Goal: Book appointment/travel/reservation

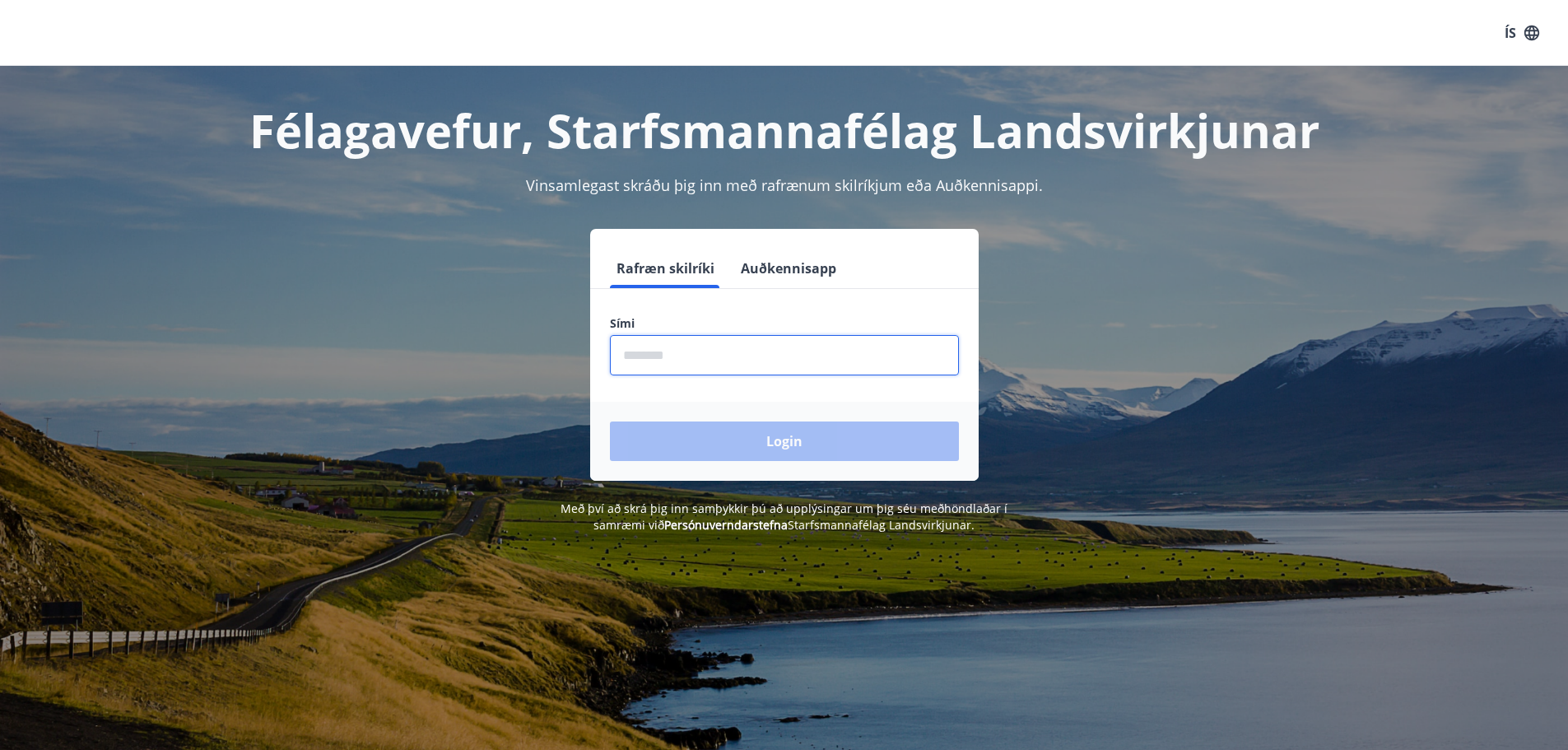
click at [721, 360] on input "phone" at bounding box center [784, 354] width 349 height 40
type input "*"
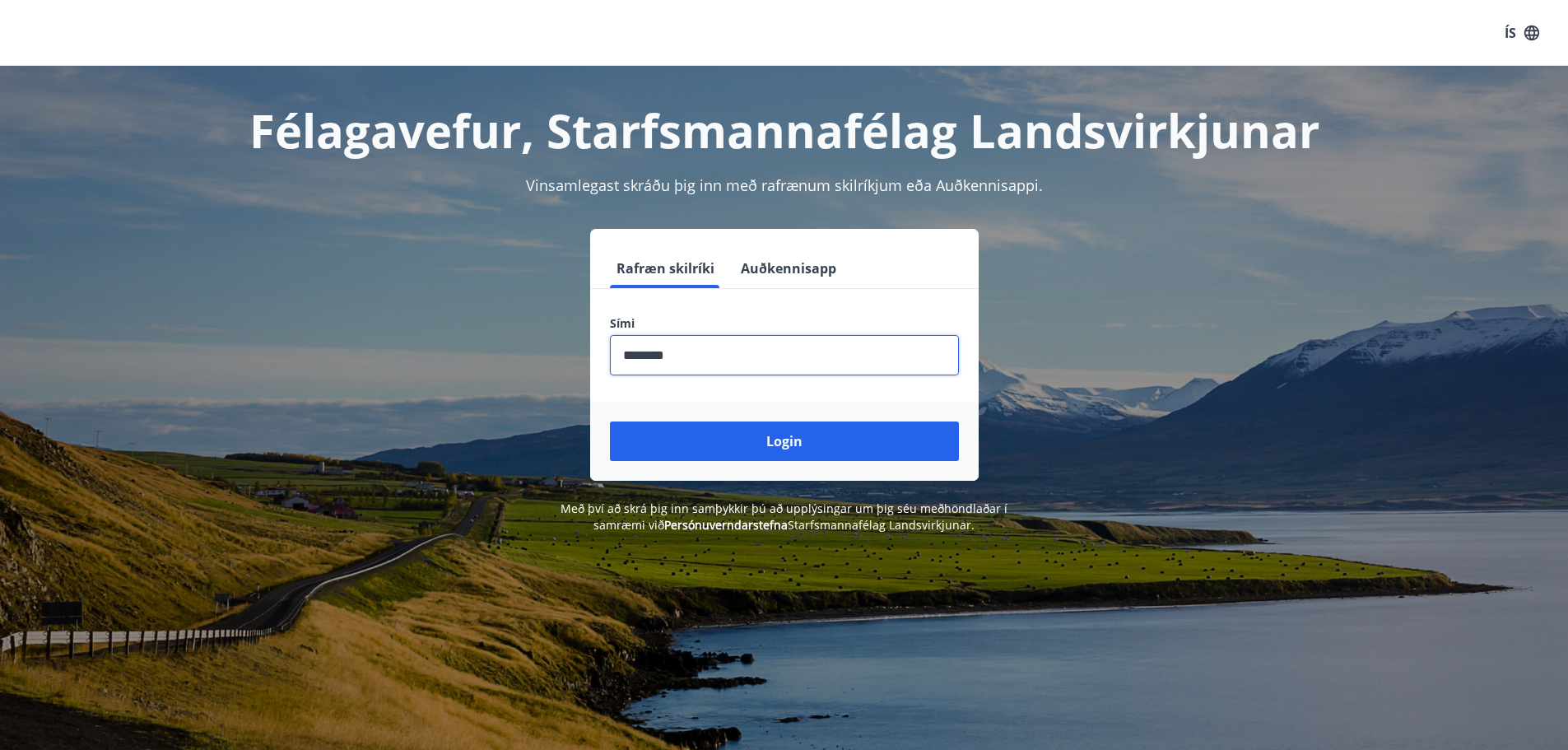
type input "********"
click at [610, 421] on button "Login" at bounding box center [784, 441] width 349 height 40
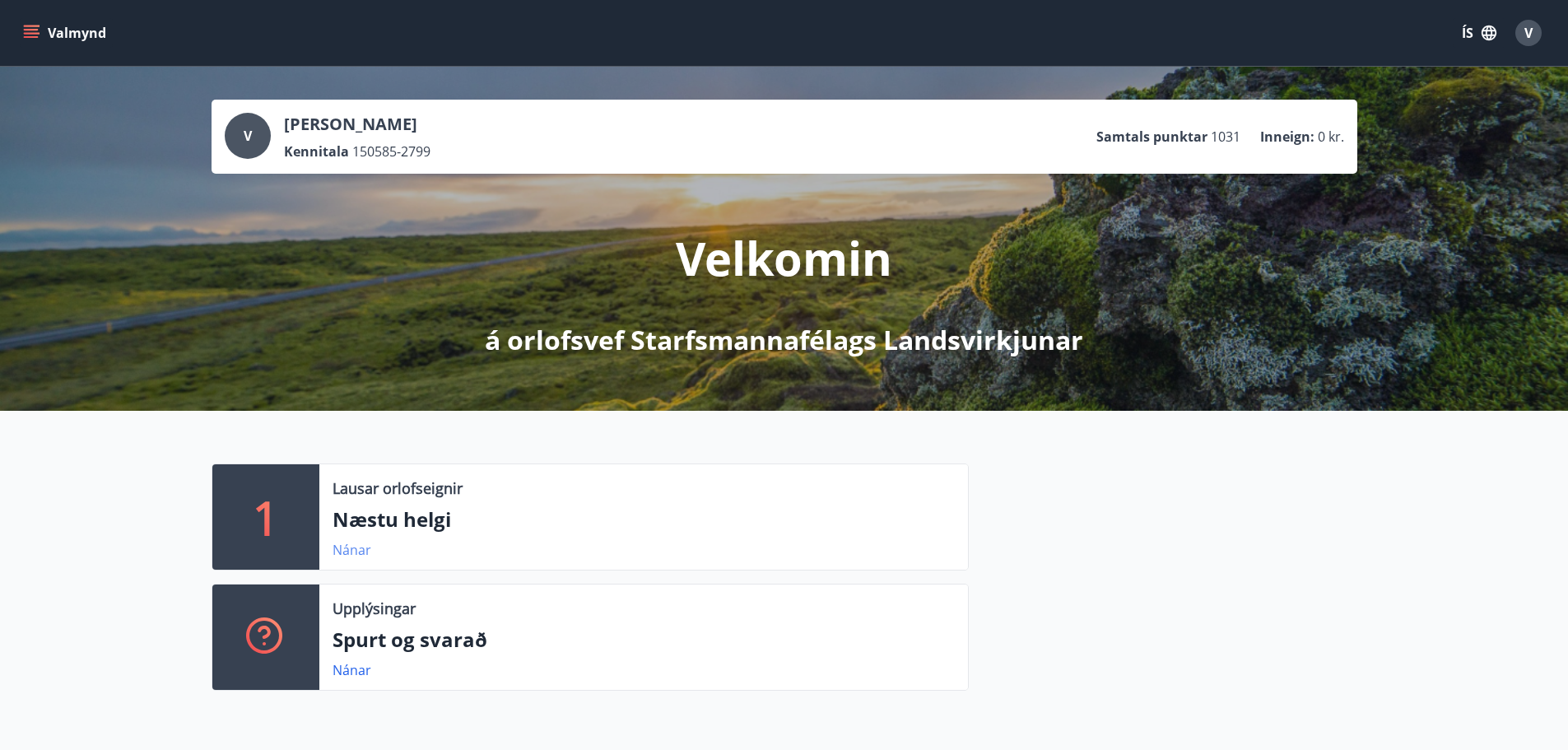
click at [356, 549] on link "Nánar" at bounding box center [352, 549] width 39 height 18
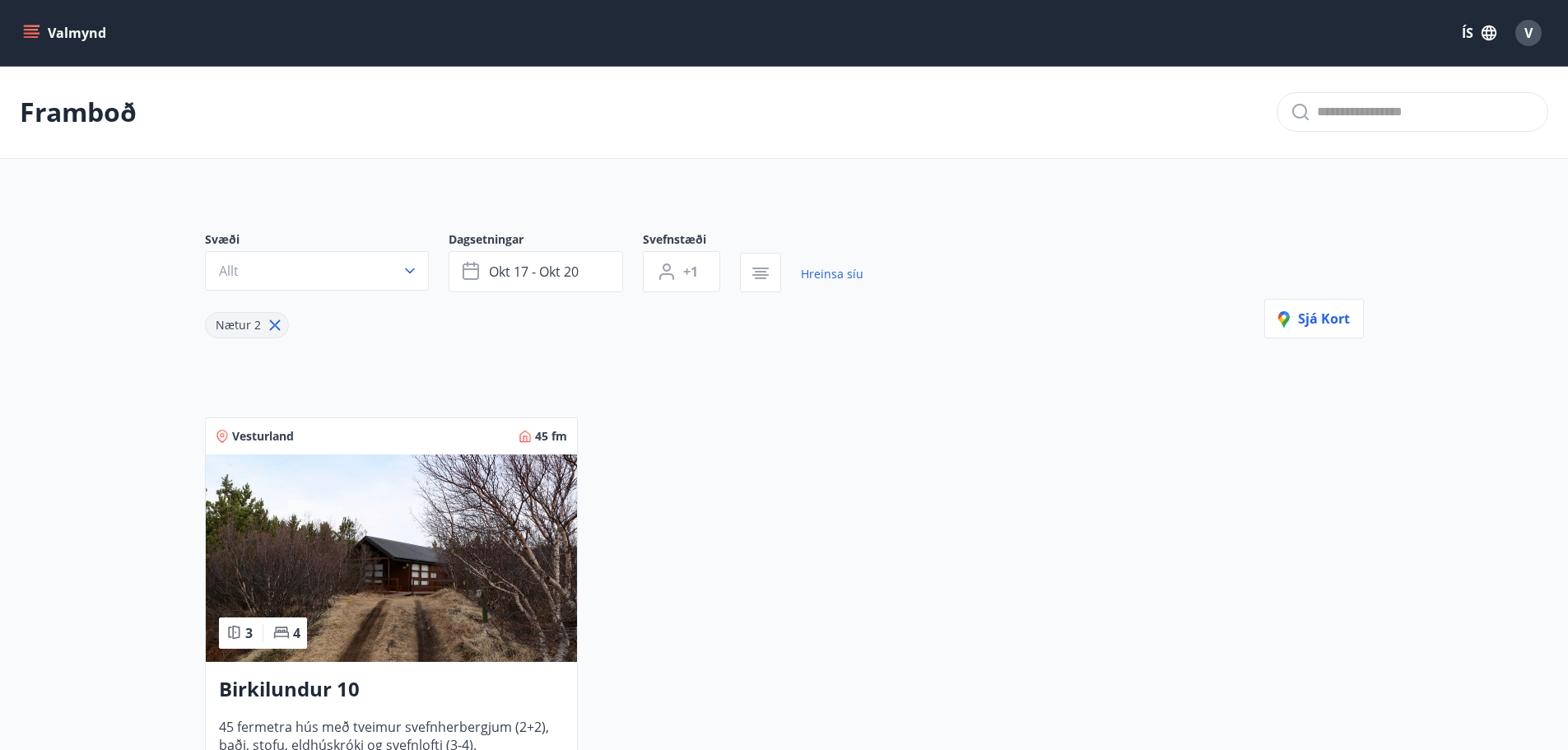
click at [33, 33] on icon "menu" at bounding box center [33, 33] width 18 height 2
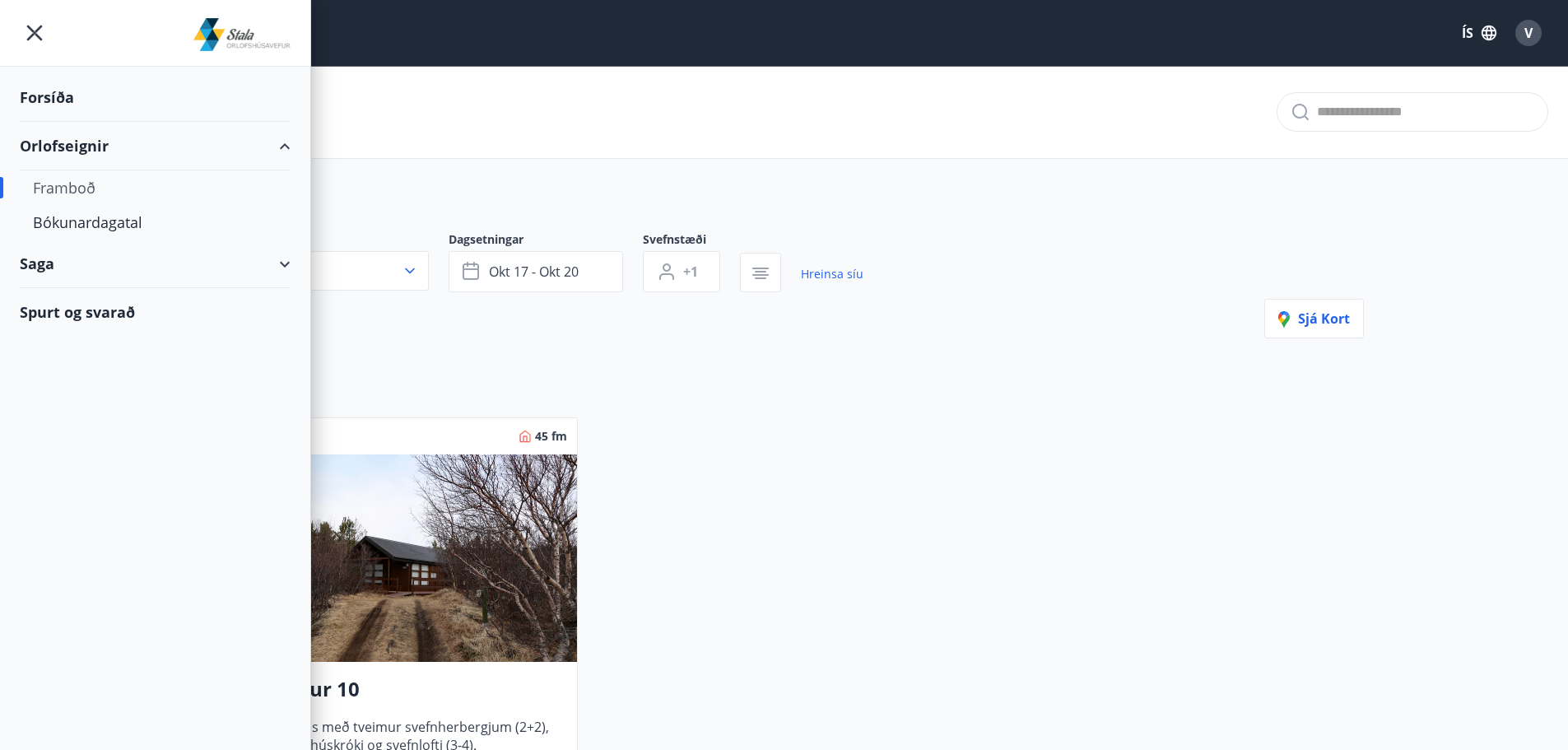
click at [73, 189] on div "Framboð" at bounding box center [154, 187] width 244 height 34
type input "*"
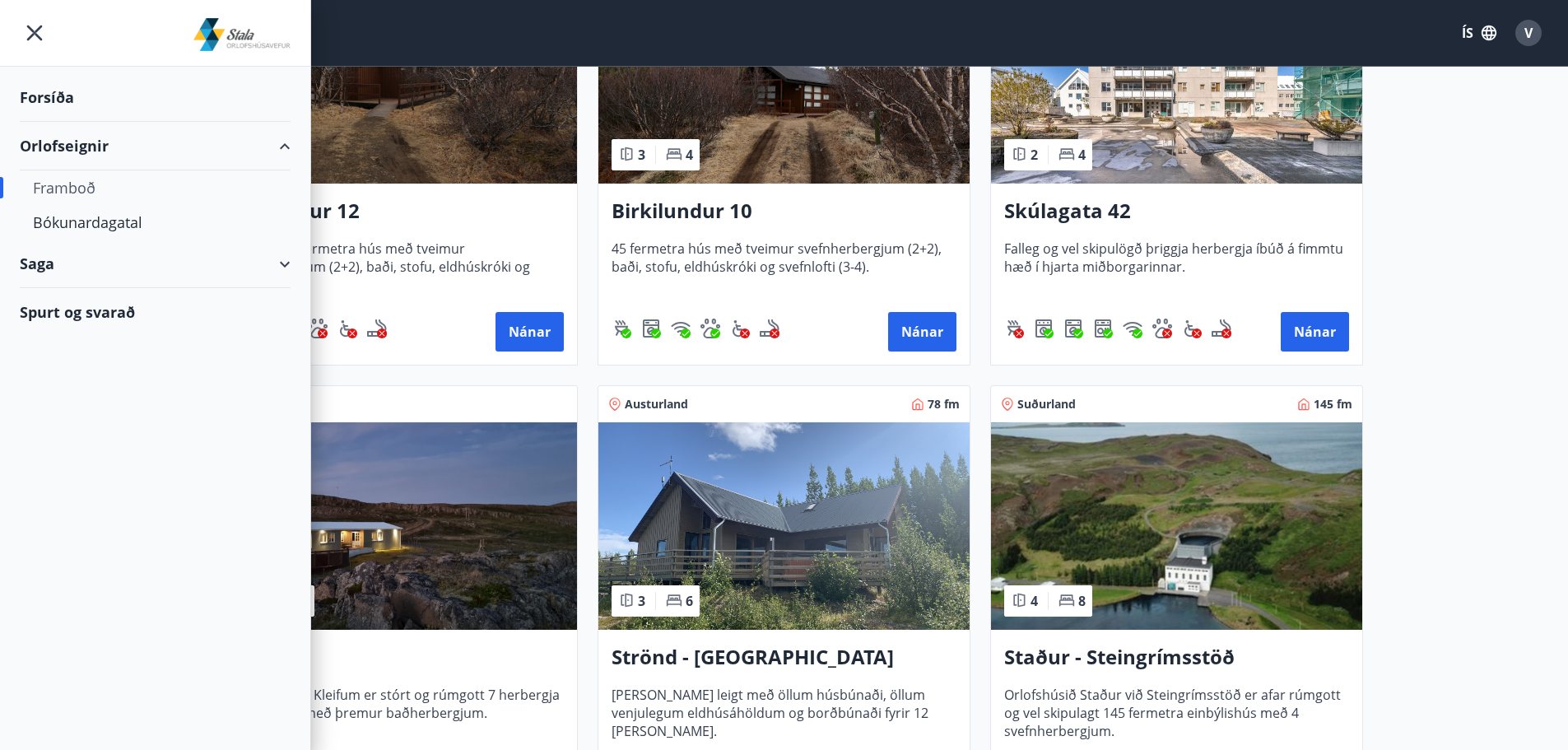
scroll to position [493, 0]
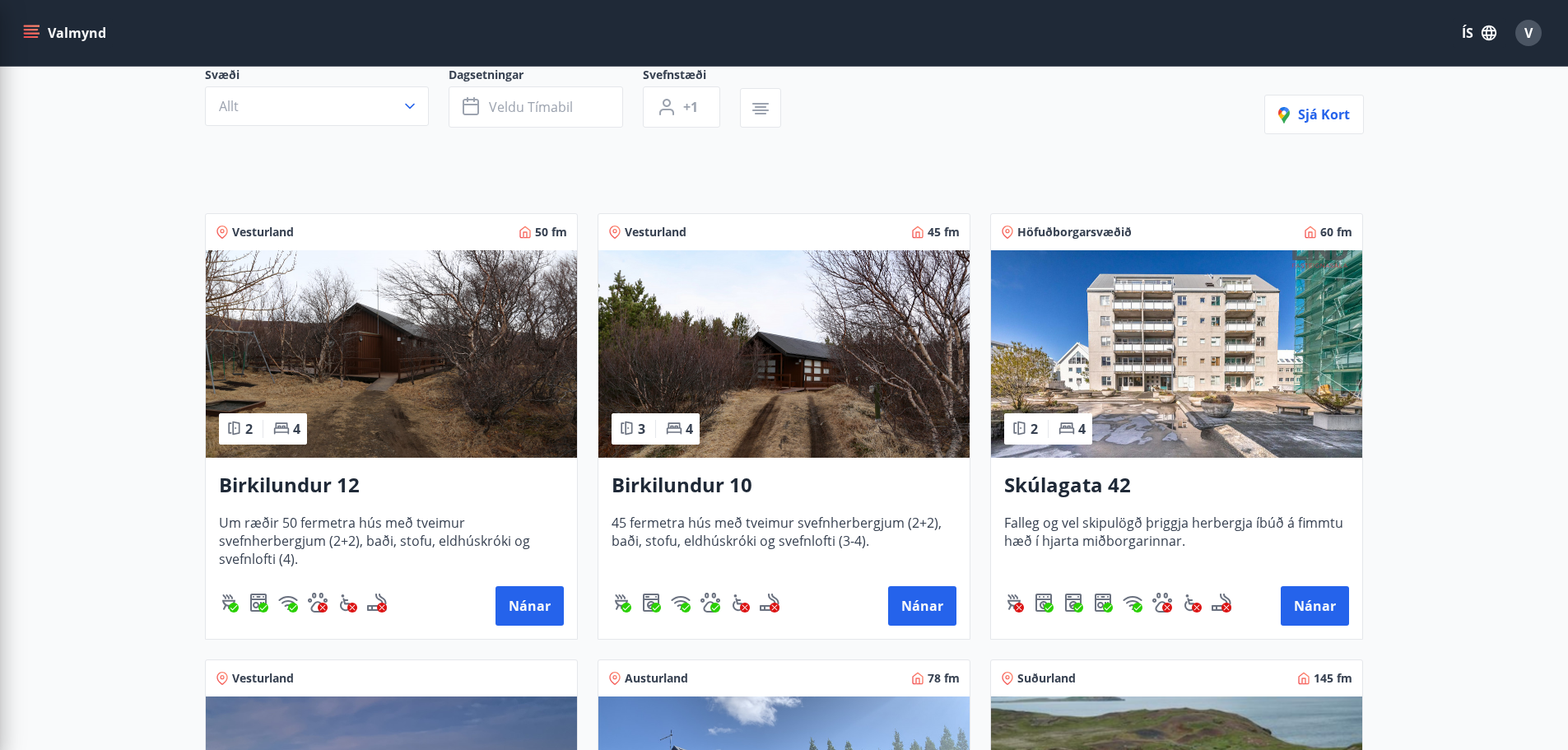
click at [1279, 405] on img at bounding box center [1176, 353] width 371 height 207
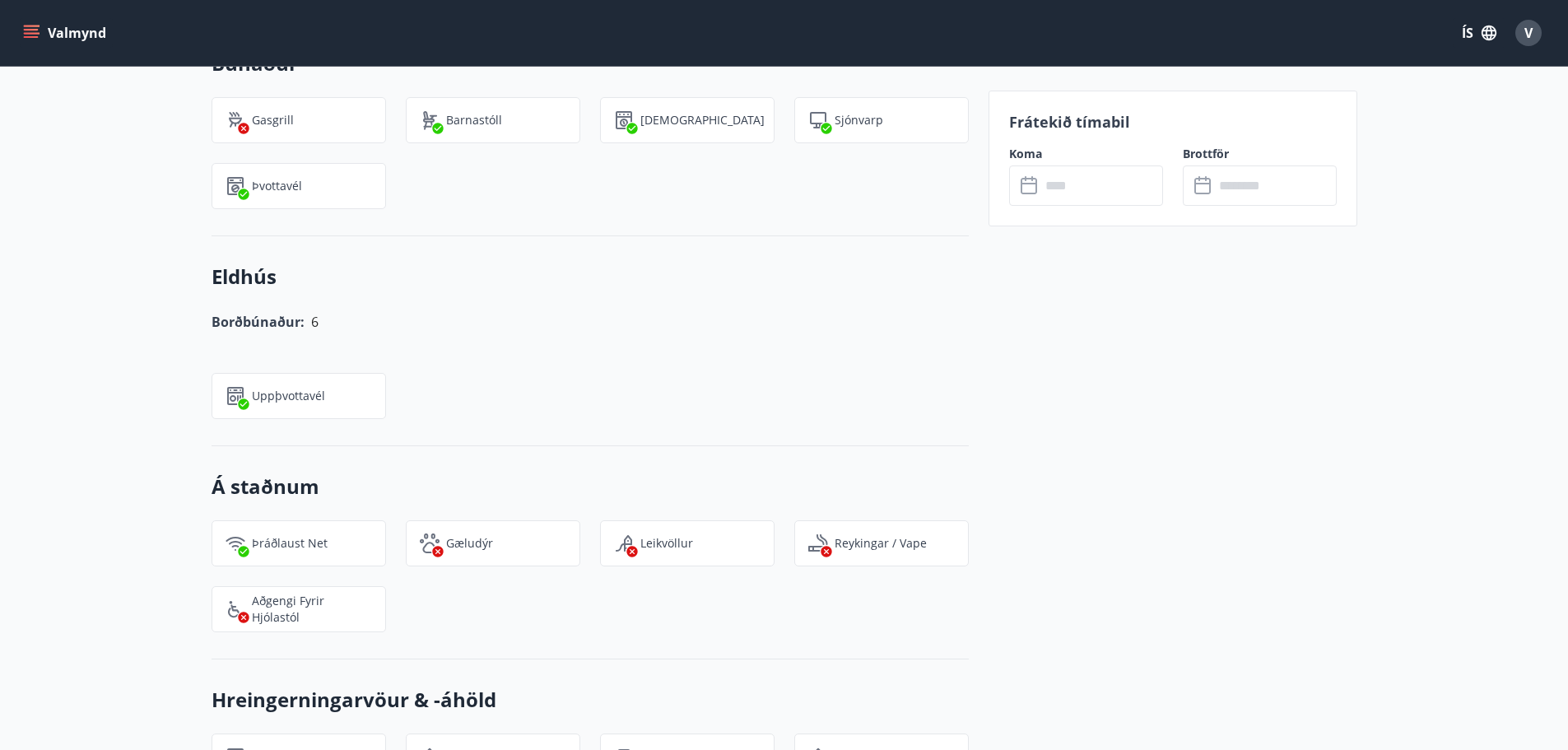
scroll to position [1218, 0]
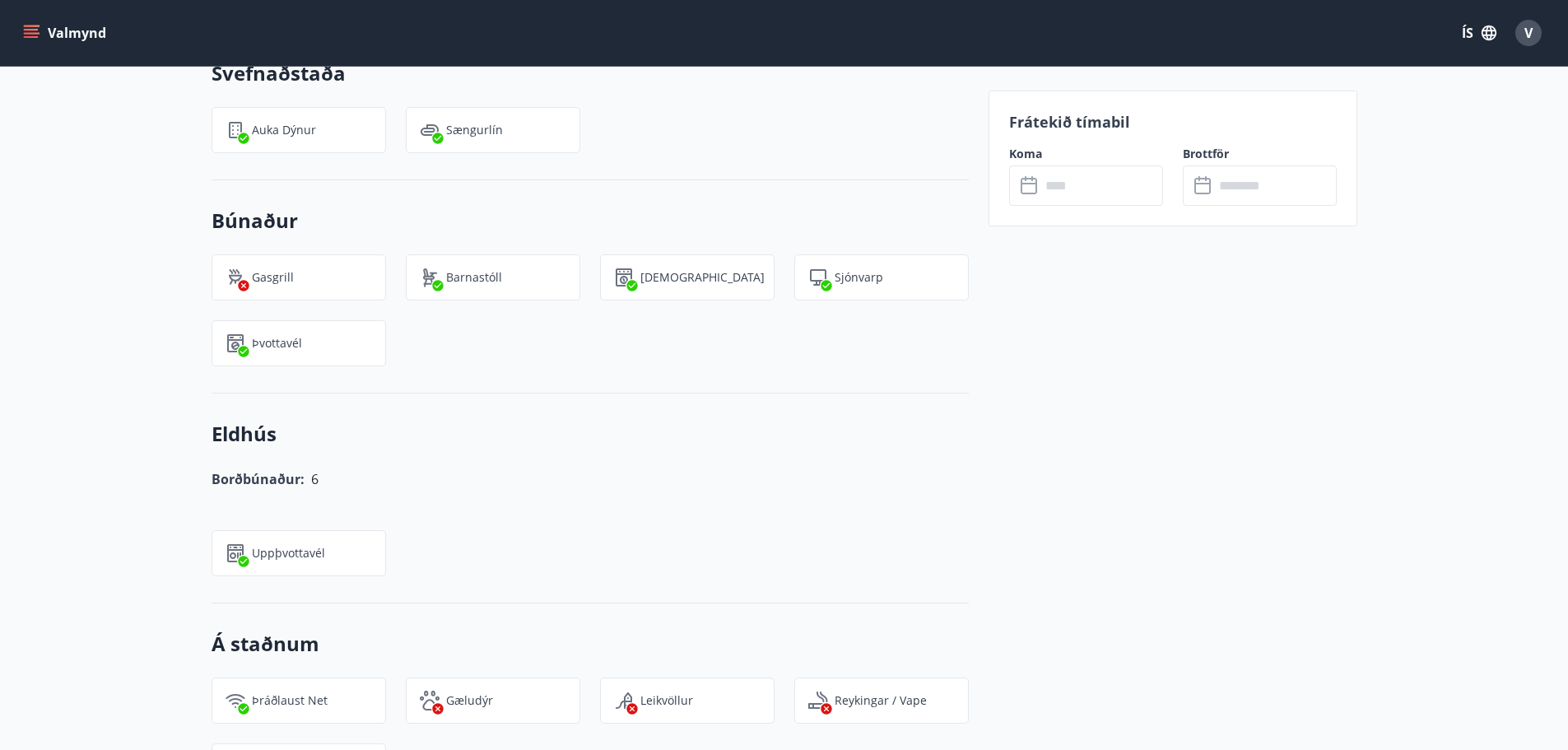
click at [1034, 188] on icon at bounding box center [1030, 186] width 20 height 20
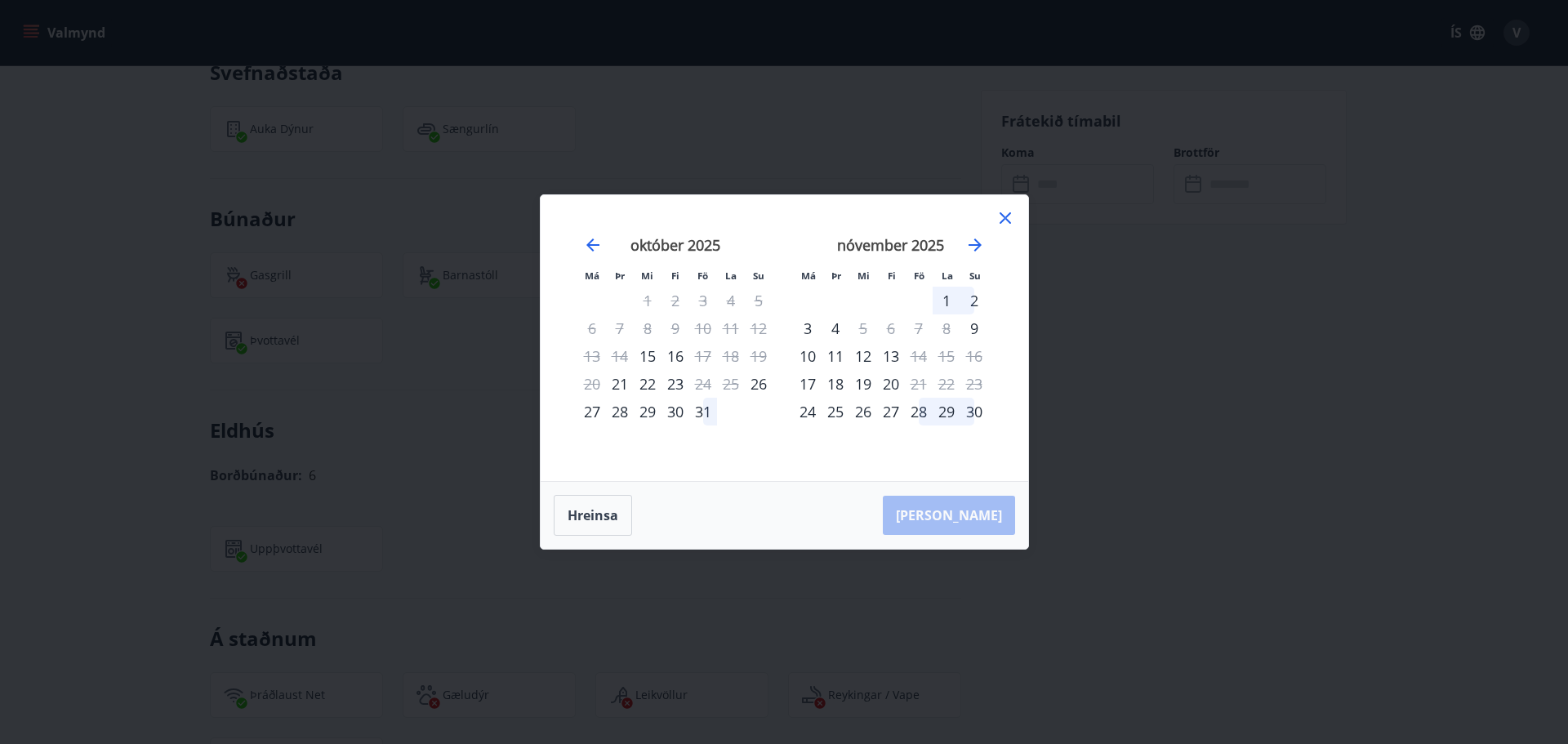
click at [591, 384] on div "20" at bounding box center [592, 384] width 28 height 28
click at [624, 381] on div "21" at bounding box center [620, 384] width 28 height 28
click at [1010, 214] on icon at bounding box center [1005, 218] width 11 height 11
